Goal: Obtain resource: Obtain resource

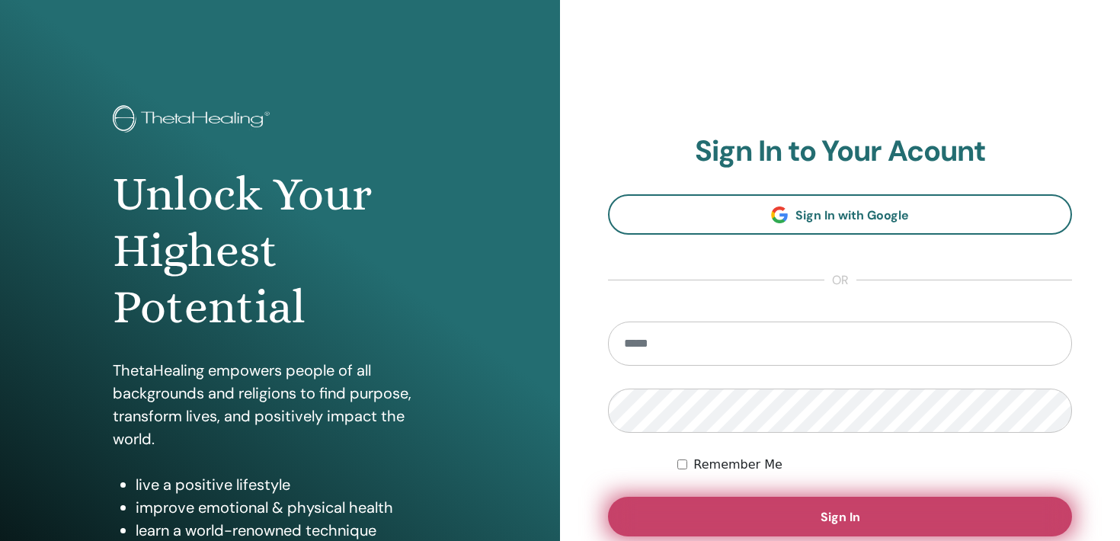
type input "**********"
click at [862, 512] on button "Sign In" at bounding box center [840, 517] width 464 height 40
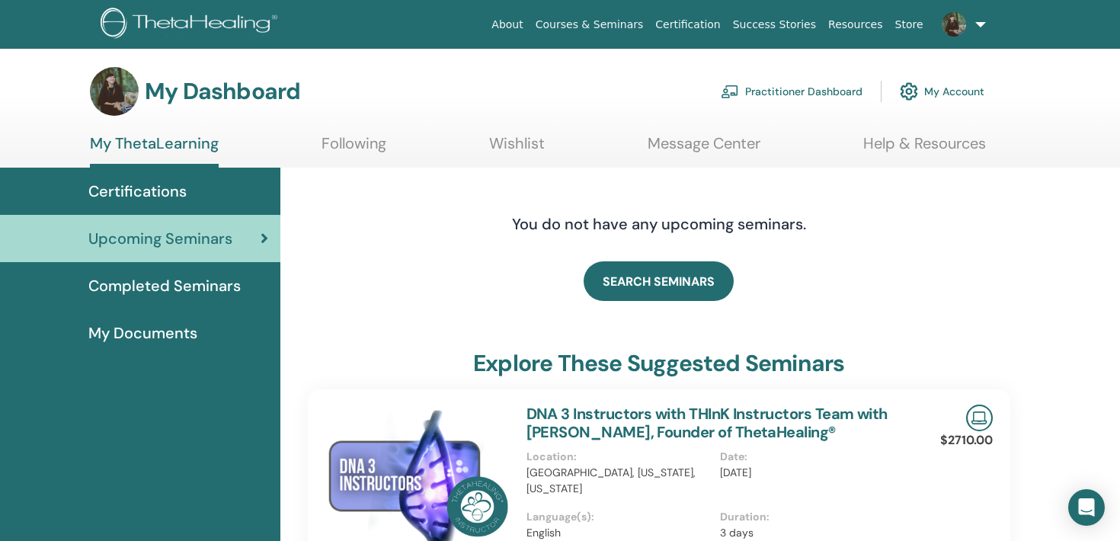
click at [170, 184] on span "Certifications" at bounding box center [137, 191] width 98 height 23
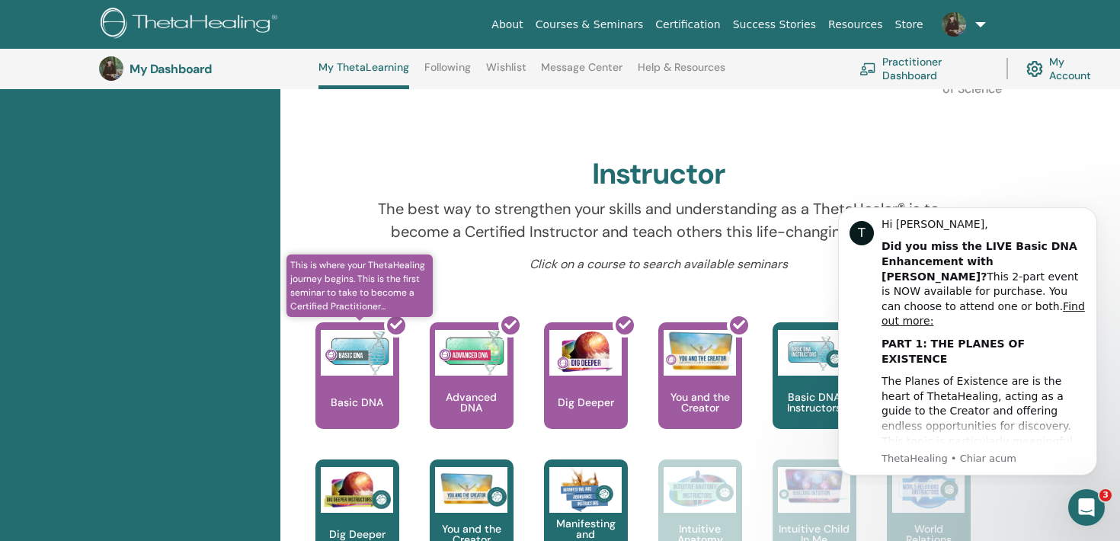
click at [363, 350] on div at bounding box center [367, 381] width 84 height 137
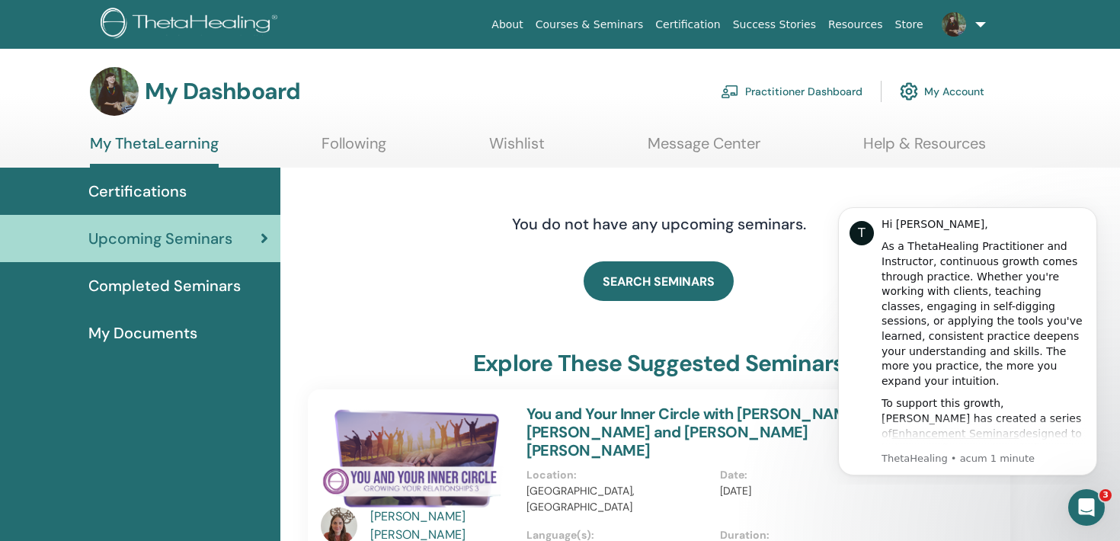
click at [158, 337] on span "My Documents" at bounding box center [142, 332] width 109 height 23
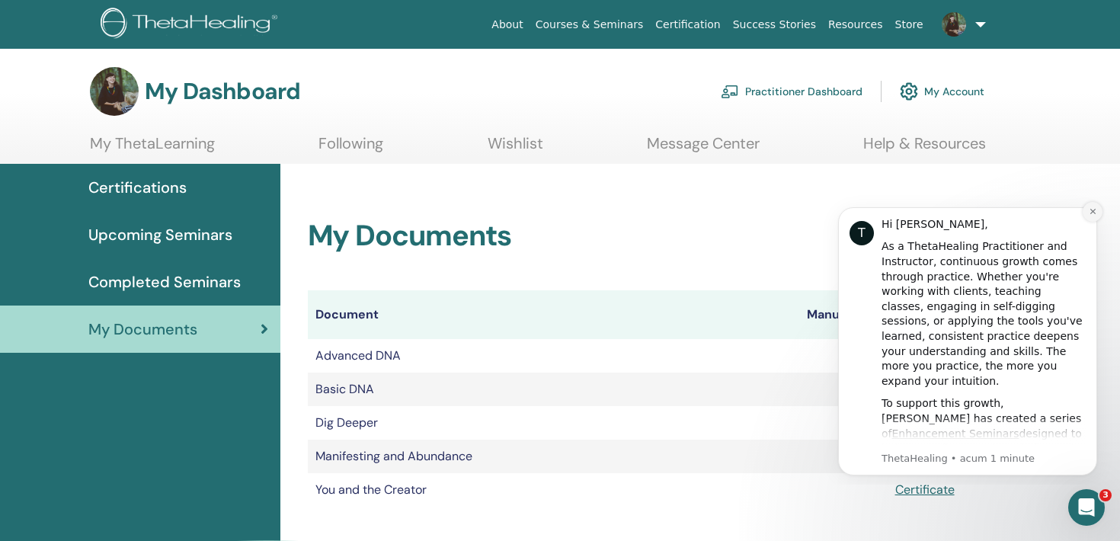
click at [1094, 209] on icon "Dismiss notification" at bounding box center [1093, 211] width 8 height 8
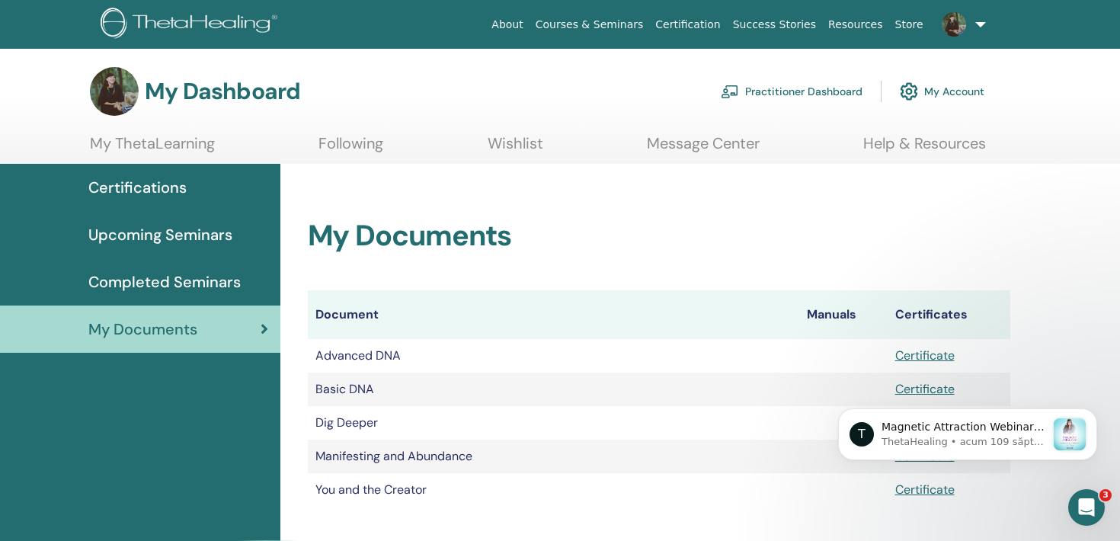
click at [919, 360] on div "T Magnetic Attraction Webinar Hey [PERSON_NAME], Join us in the next step on yo…" at bounding box center [967, 365] width 280 height 190
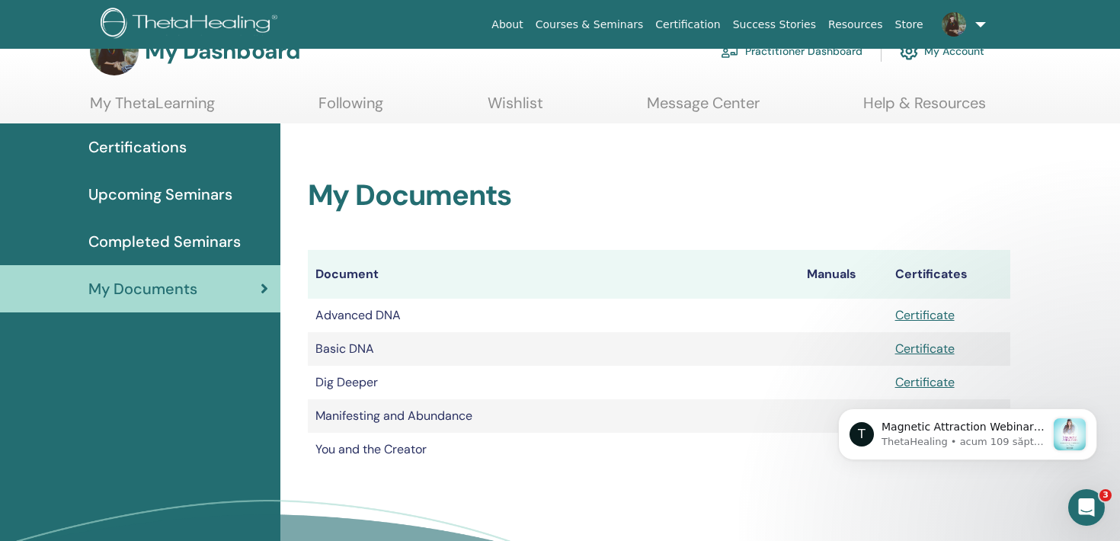
scroll to position [43, 0]
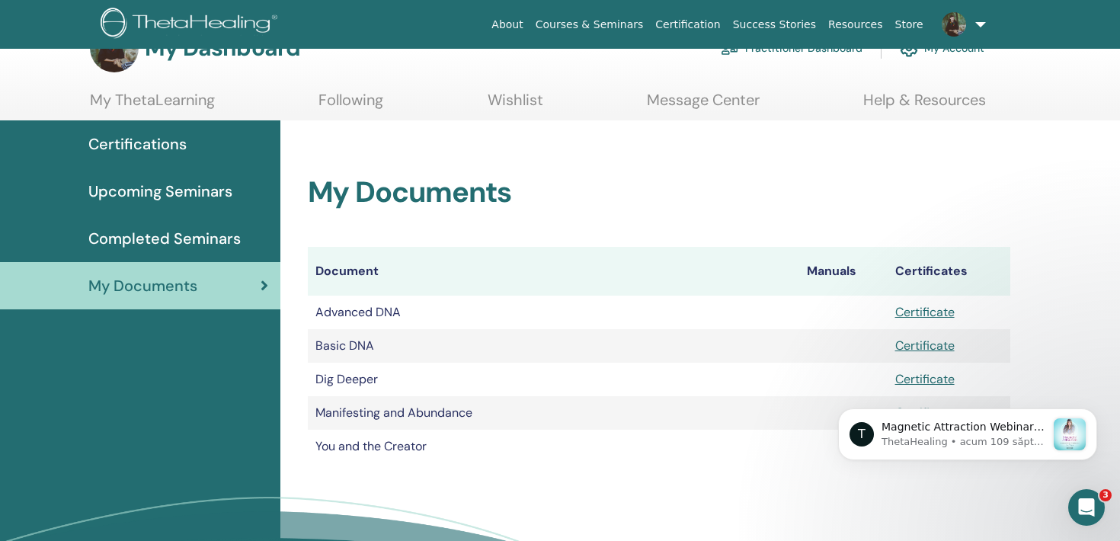
click at [925, 312] on div "T Magnetic Attraction Webinar Hey [PERSON_NAME], Join us in the next step on yo…" at bounding box center [967, 365] width 280 height 190
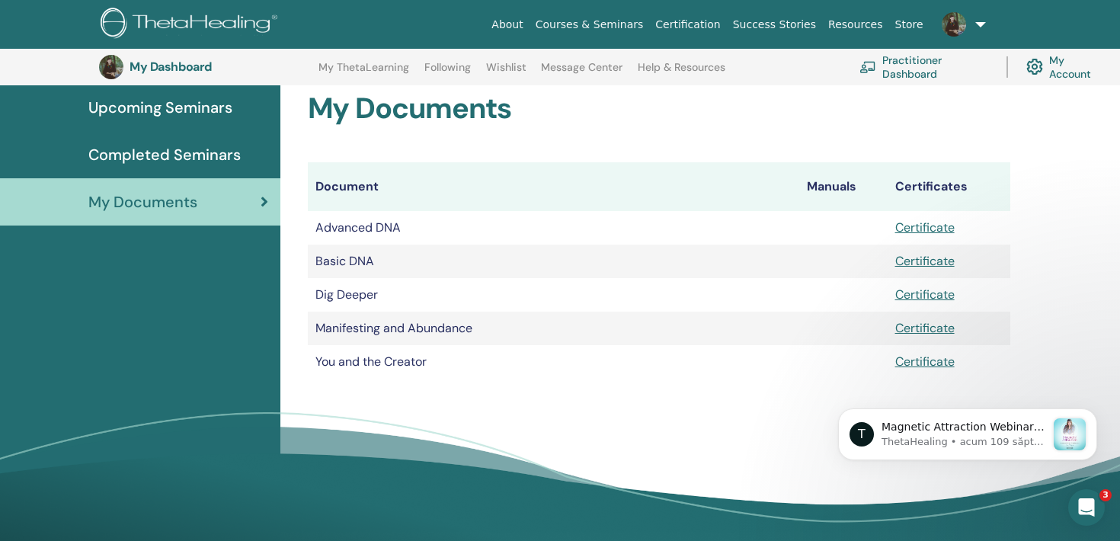
scroll to position [165, 0]
click at [917, 232] on link "Certificate" at bounding box center [924, 227] width 59 height 16
click at [931, 262] on link "Certificate" at bounding box center [924, 260] width 59 height 16
click at [935, 297] on link "Certificate" at bounding box center [924, 294] width 59 height 16
click at [926, 324] on link "Certificate" at bounding box center [924, 327] width 59 height 16
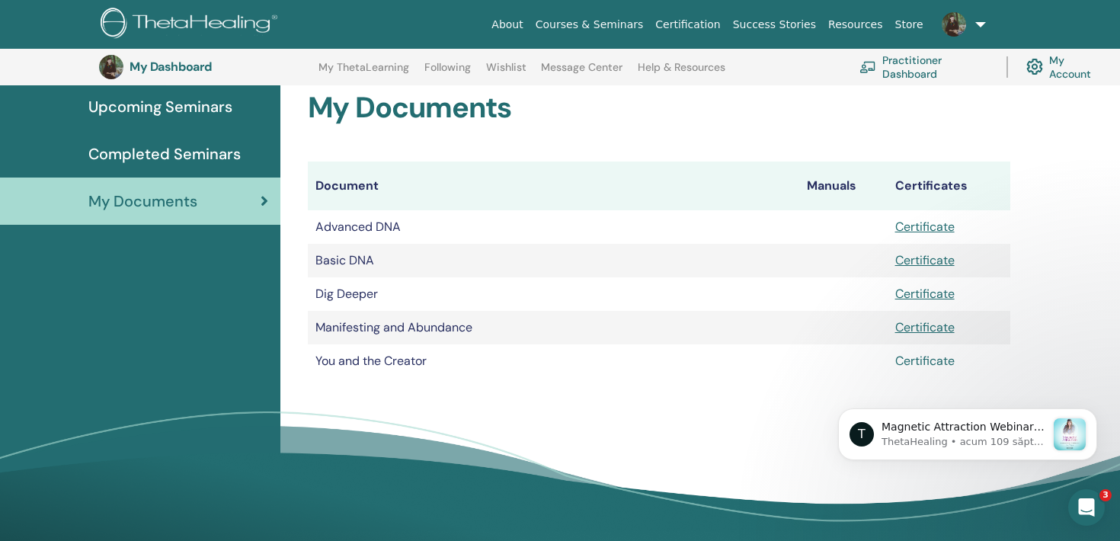
click at [928, 360] on link "Certificate" at bounding box center [924, 361] width 59 height 16
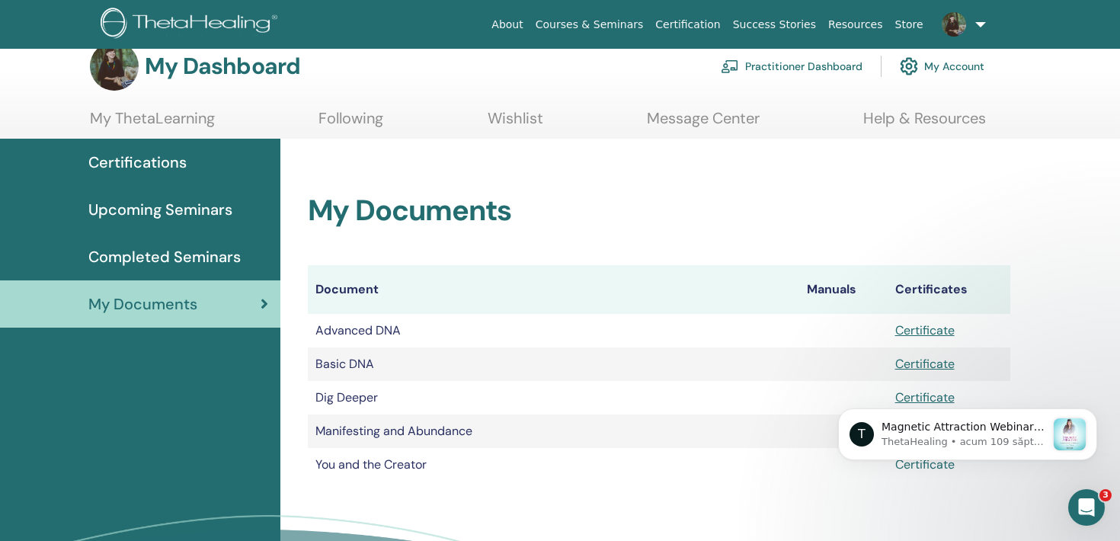
scroll to position [0, 0]
